Goal: Task Accomplishment & Management: Use online tool/utility

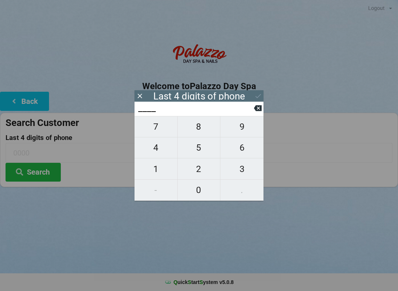
scroll to position [15, 6]
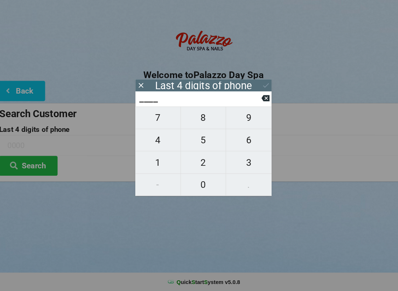
click at [235, 161] on span "3" at bounding box center [241, 168] width 43 height 15
type input "3___"
click at [136, 161] on span "1" at bounding box center [156, 168] width 43 height 15
type input "31__"
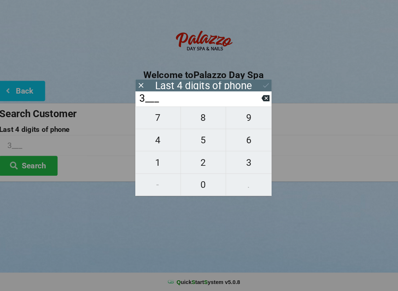
type input "31__"
click at [189, 161] on span "2" at bounding box center [199, 168] width 43 height 15
type input "312_"
click at [190, 140] on span "5" at bounding box center [199, 147] width 43 height 15
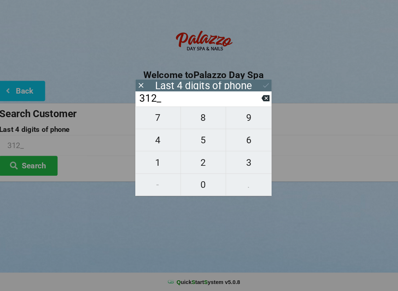
type input "3125"
click at [30, 163] on button "Search" at bounding box center [33, 172] width 55 height 19
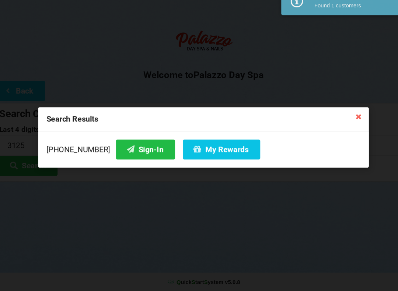
click at [125, 147] on button "Sign-In" at bounding box center [144, 156] width 56 height 19
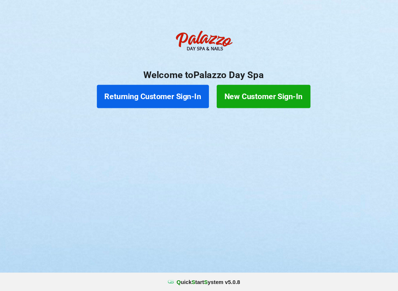
click at [168, 98] on button "Returning Customer Sign-In" at bounding box center [151, 106] width 106 height 22
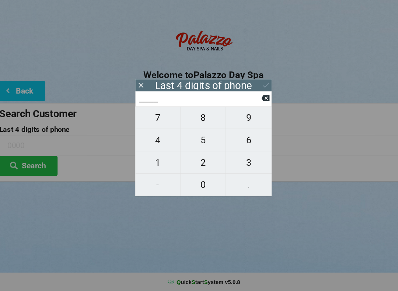
click at [199, 140] on span "5" at bounding box center [199, 147] width 43 height 15
type input "5___"
click at [195, 140] on span "5" at bounding box center [199, 147] width 43 height 15
type input "55__"
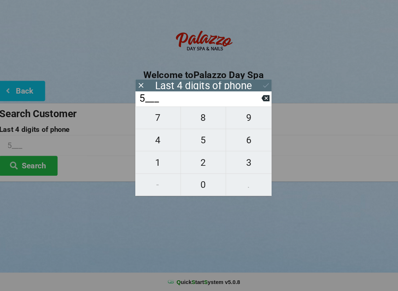
type input "55__"
click at [157, 161] on span "1" at bounding box center [156, 168] width 43 height 15
type input "551_"
click at [192, 119] on span "8" at bounding box center [199, 126] width 43 height 15
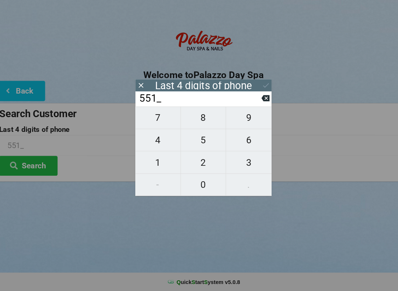
type input "5518"
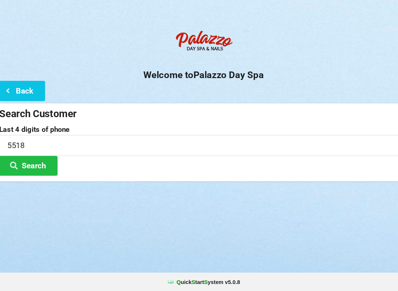
click at [27, 163] on button "Search" at bounding box center [33, 172] width 55 height 19
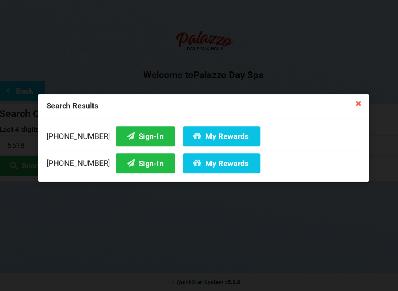
click at [210, 160] on button "My Rewards" at bounding box center [216, 169] width 73 height 19
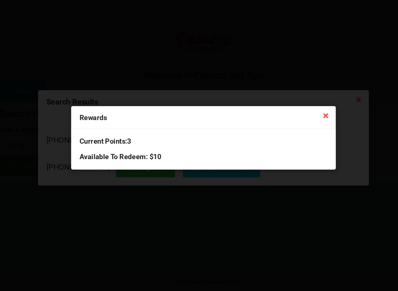
click at [309, 118] on icon at bounding box center [315, 124] width 12 height 12
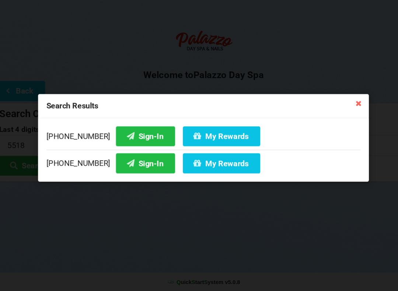
click at [343, 107] on icon at bounding box center [346, 113] width 12 height 12
